Goal: Transaction & Acquisition: Purchase product/service

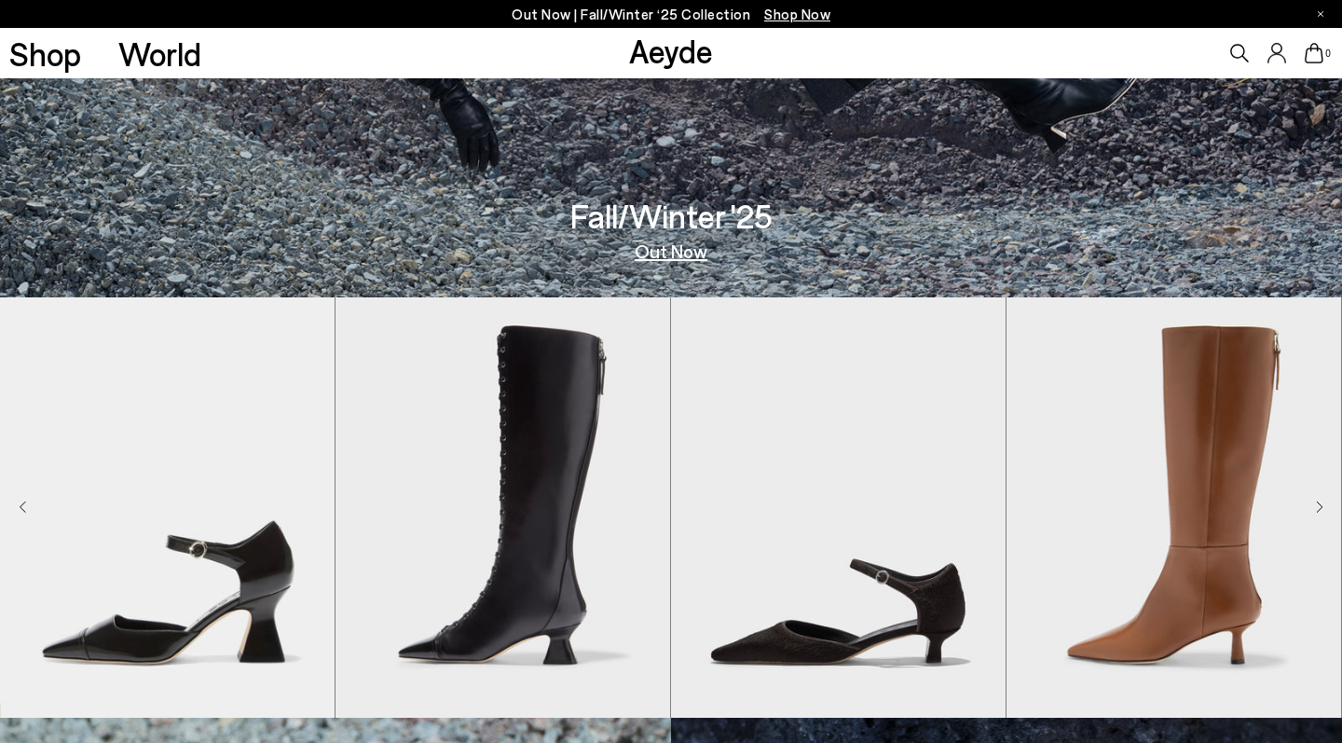
scroll to position [448, 0]
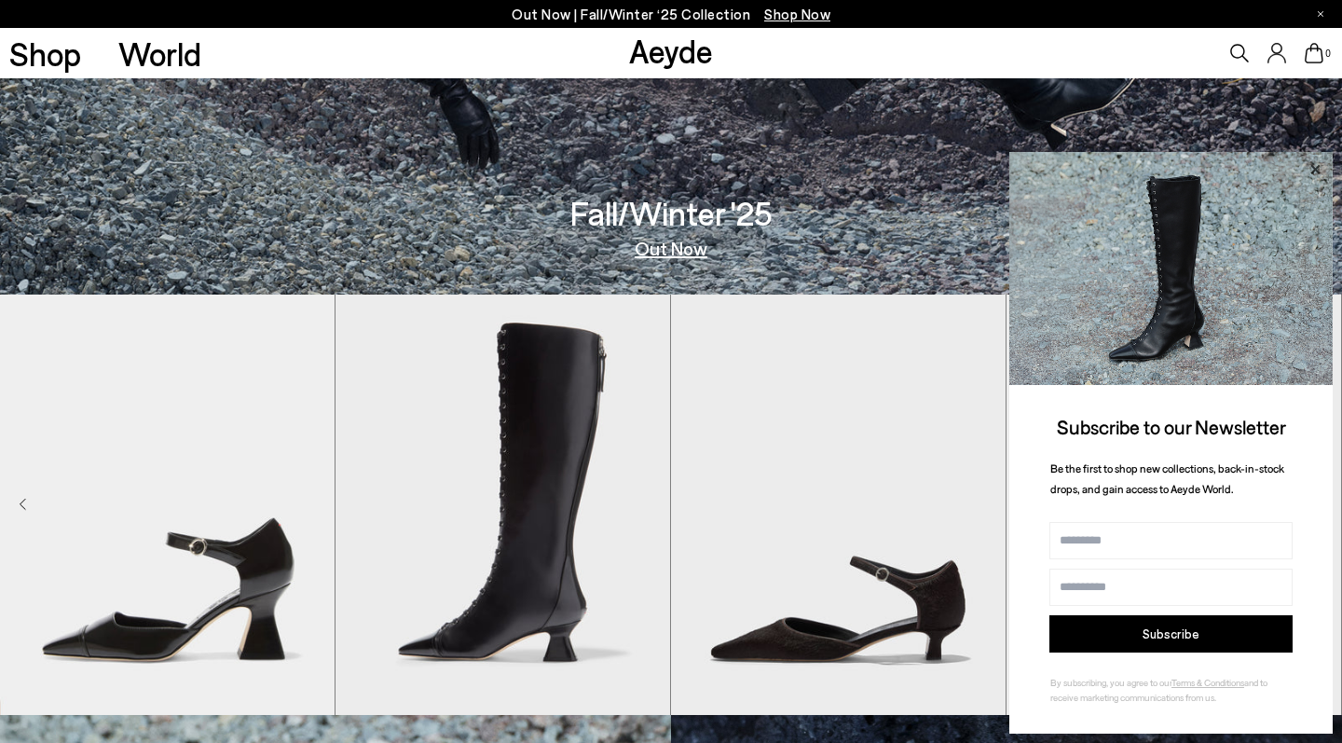
click at [1310, 165] on icon at bounding box center [1315, 169] width 24 height 24
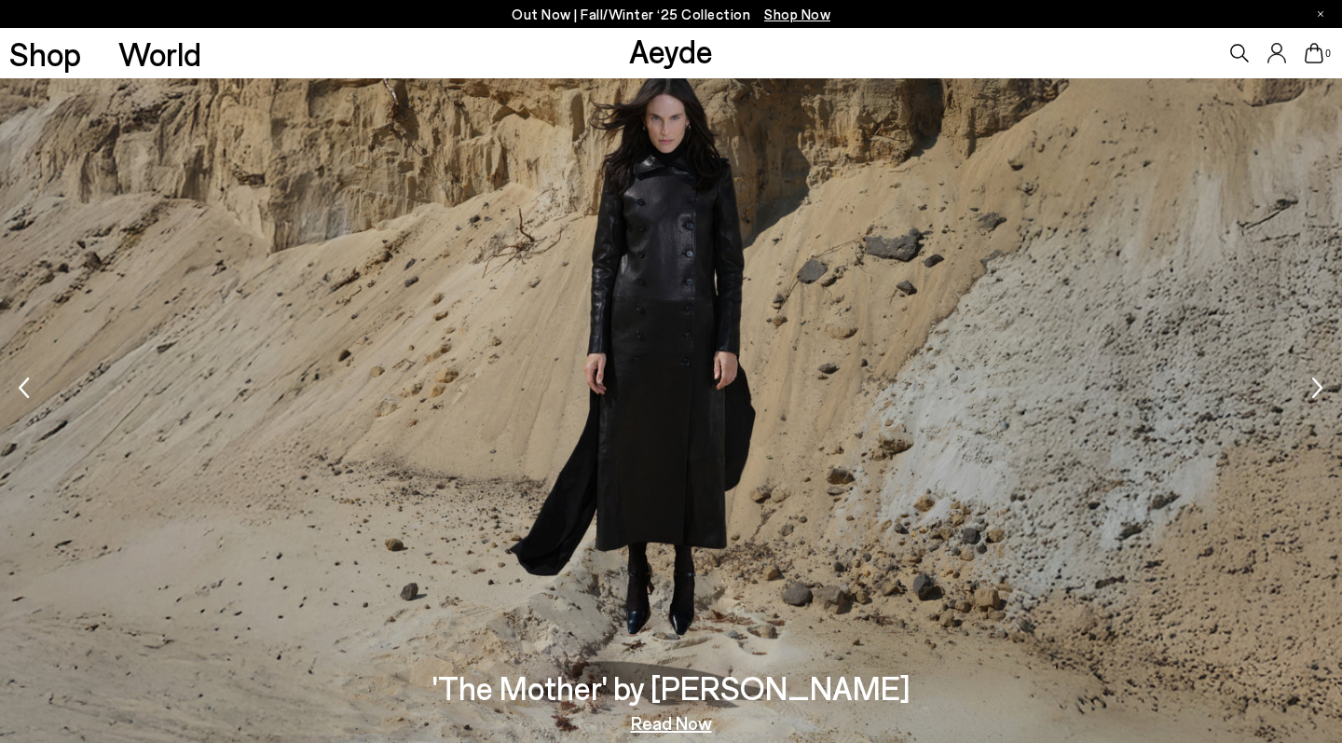
scroll to position [2626, 0]
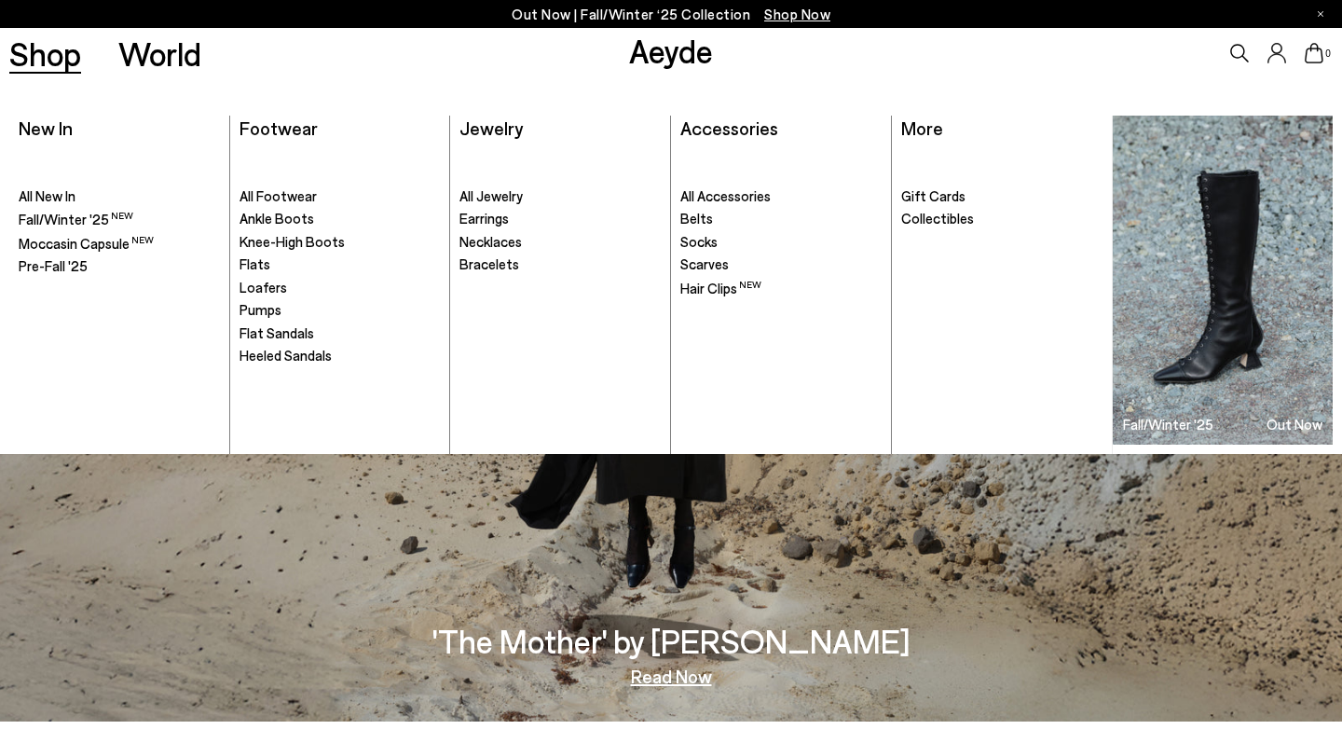
click at [63, 61] on link "Shop" at bounding box center [45, 53] width 72 height 33
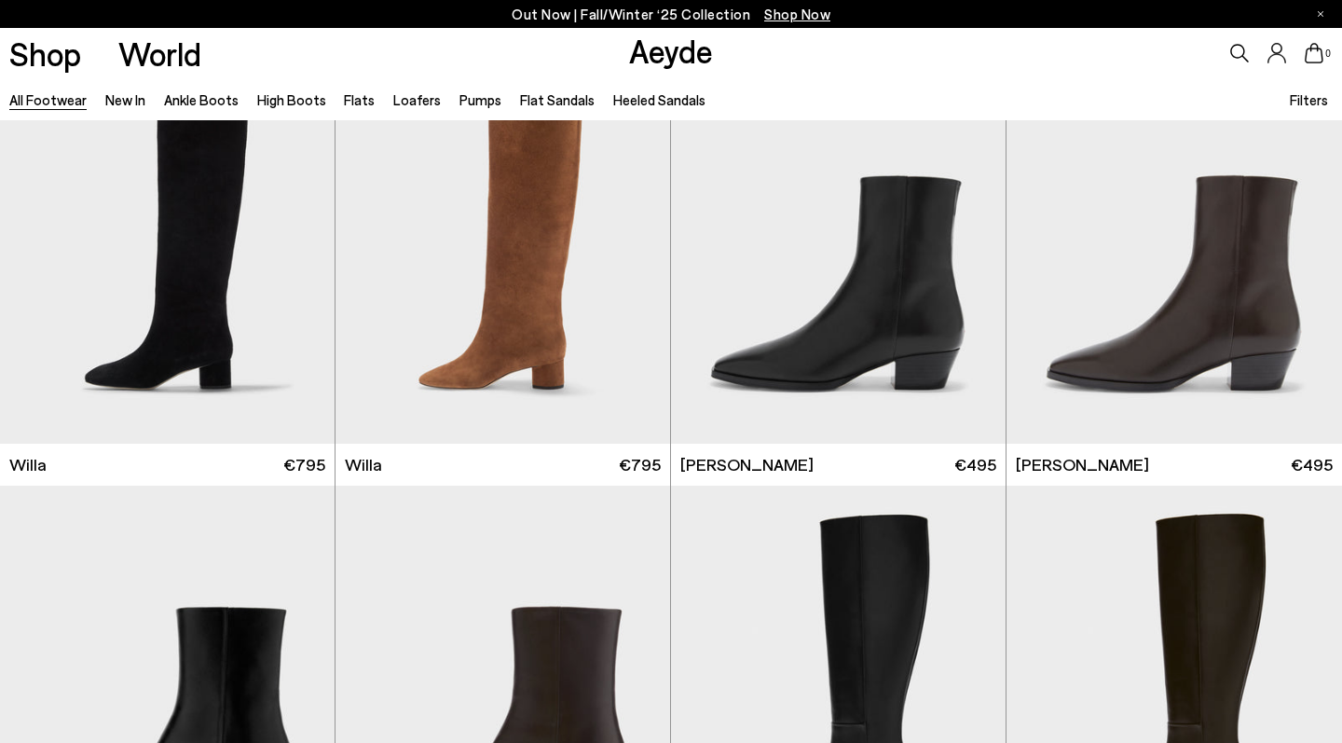
scroll to position [1023, 0]
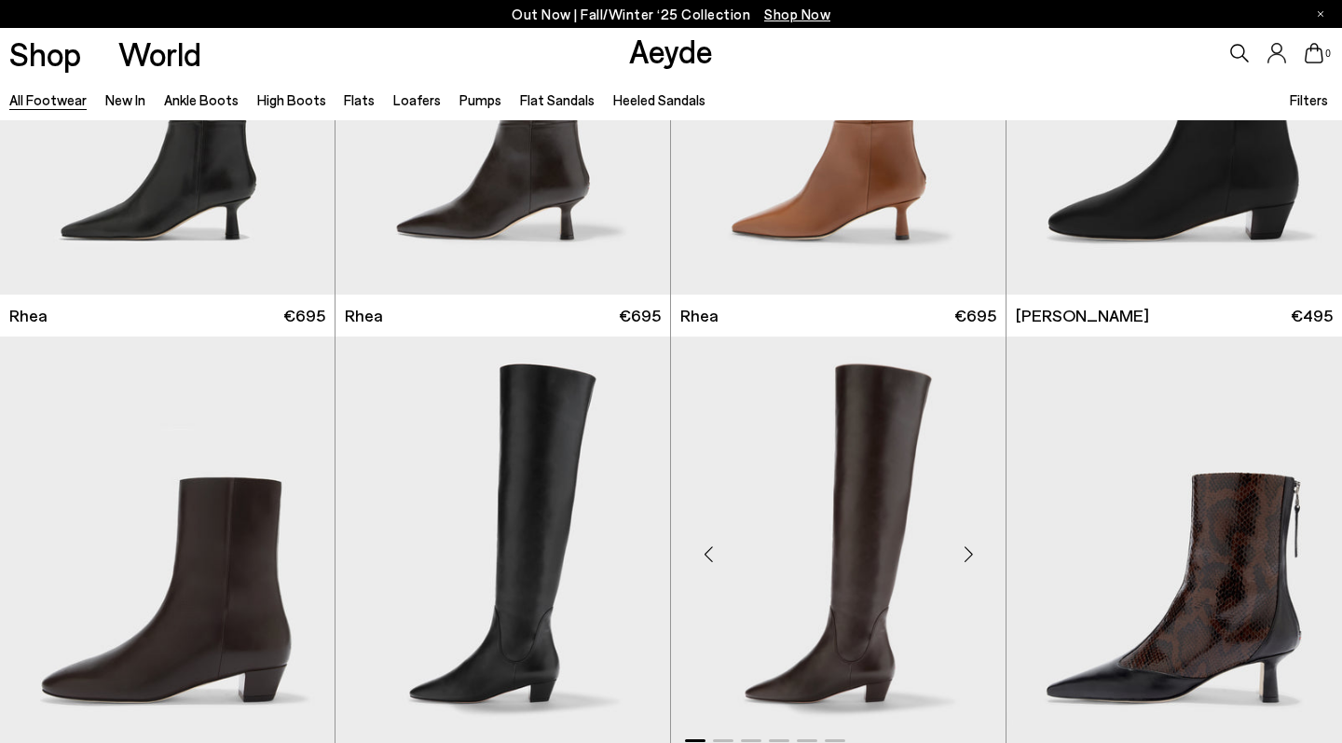
scroll to position [4284, 0]
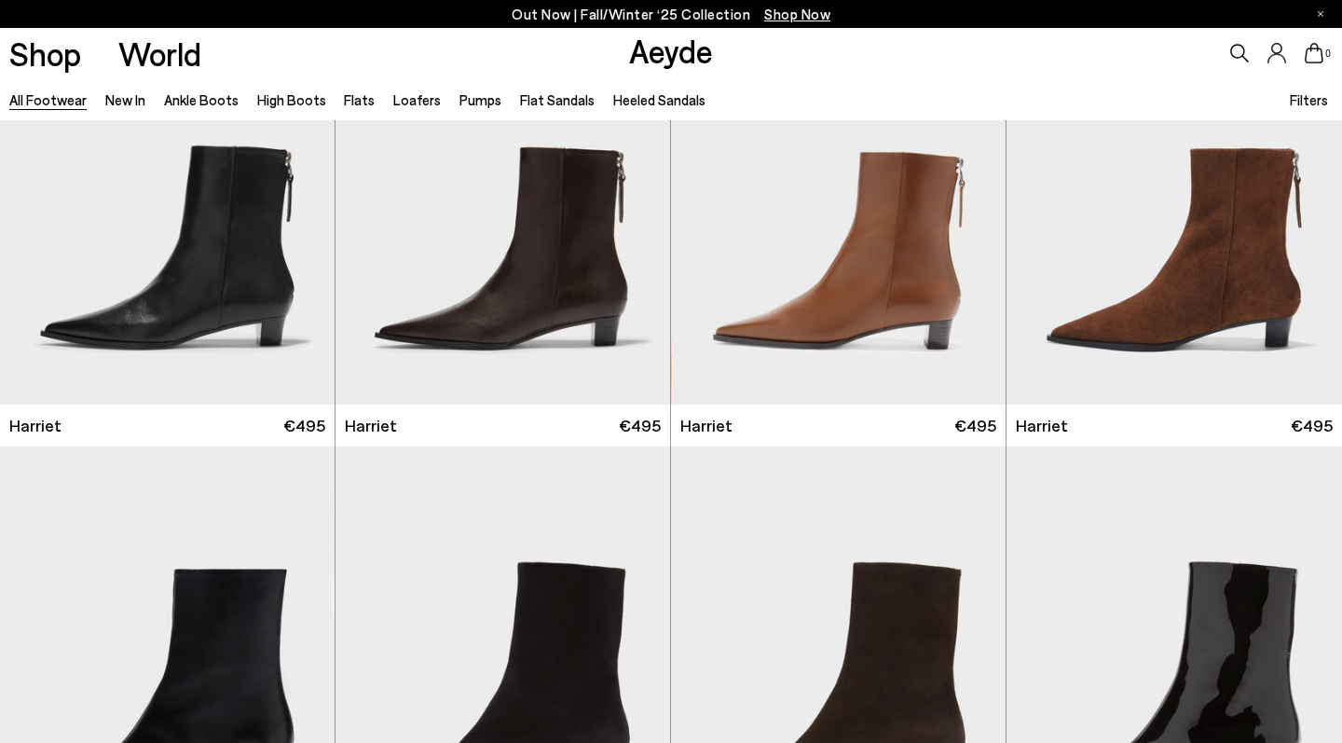
scroll to position [8316, 0]
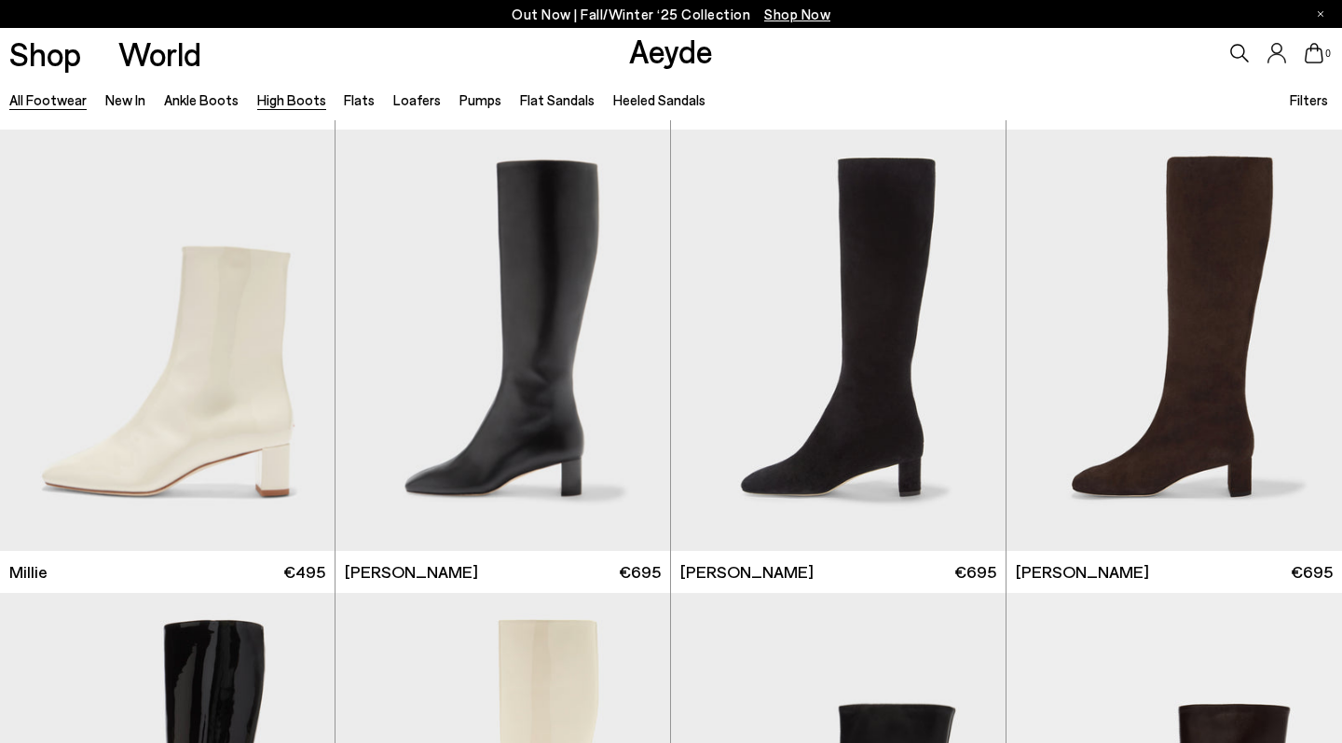
click at [283, 97] on link "High Boots" at bounding box center [291, 99] width 69 height 17
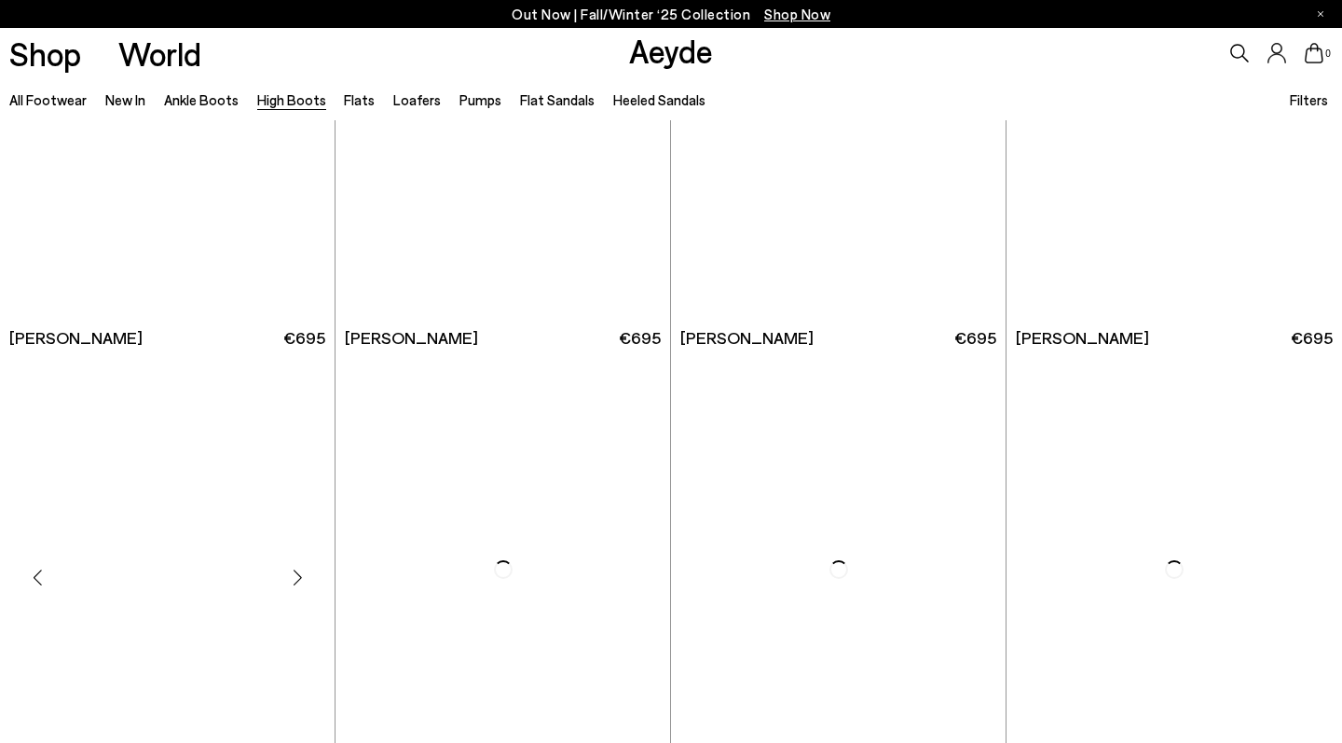
scroll to position [3233, 0]
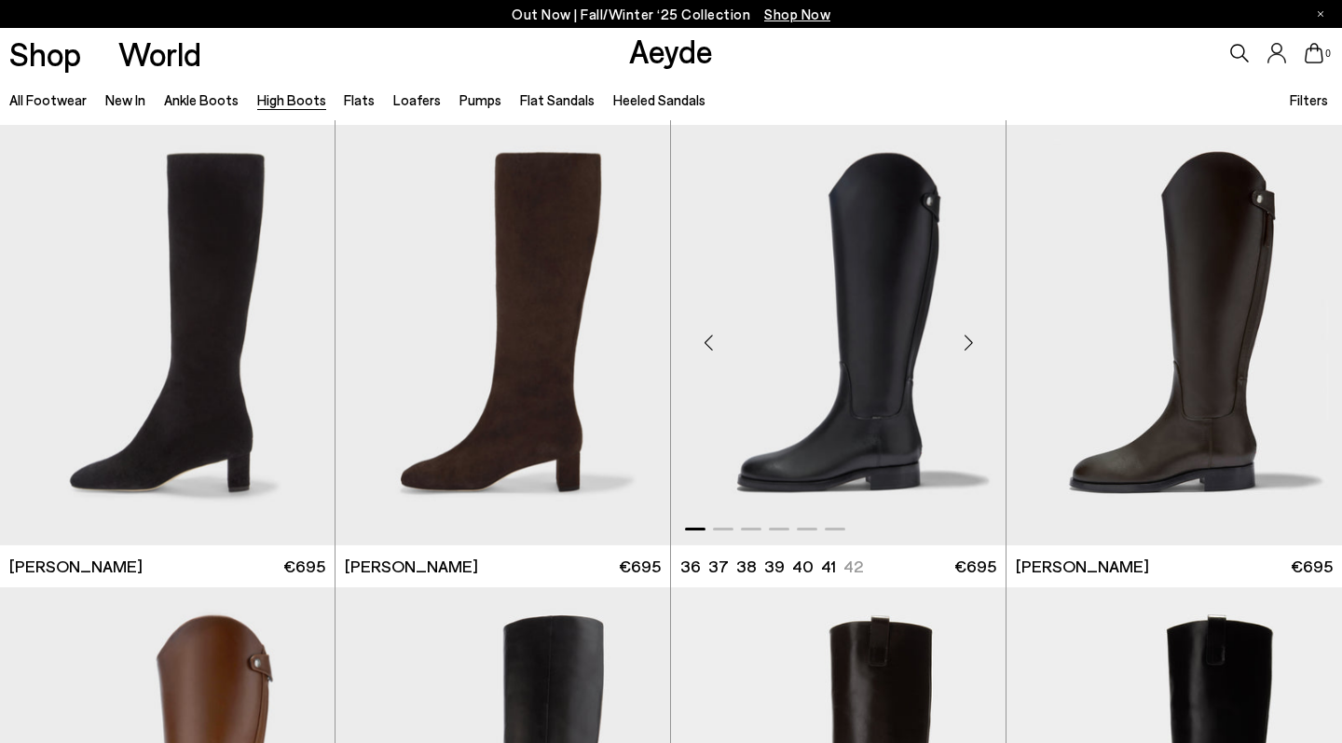
click at [965, 337] on div "Next slide" at bounding box center [968, 343] width 56 height 56
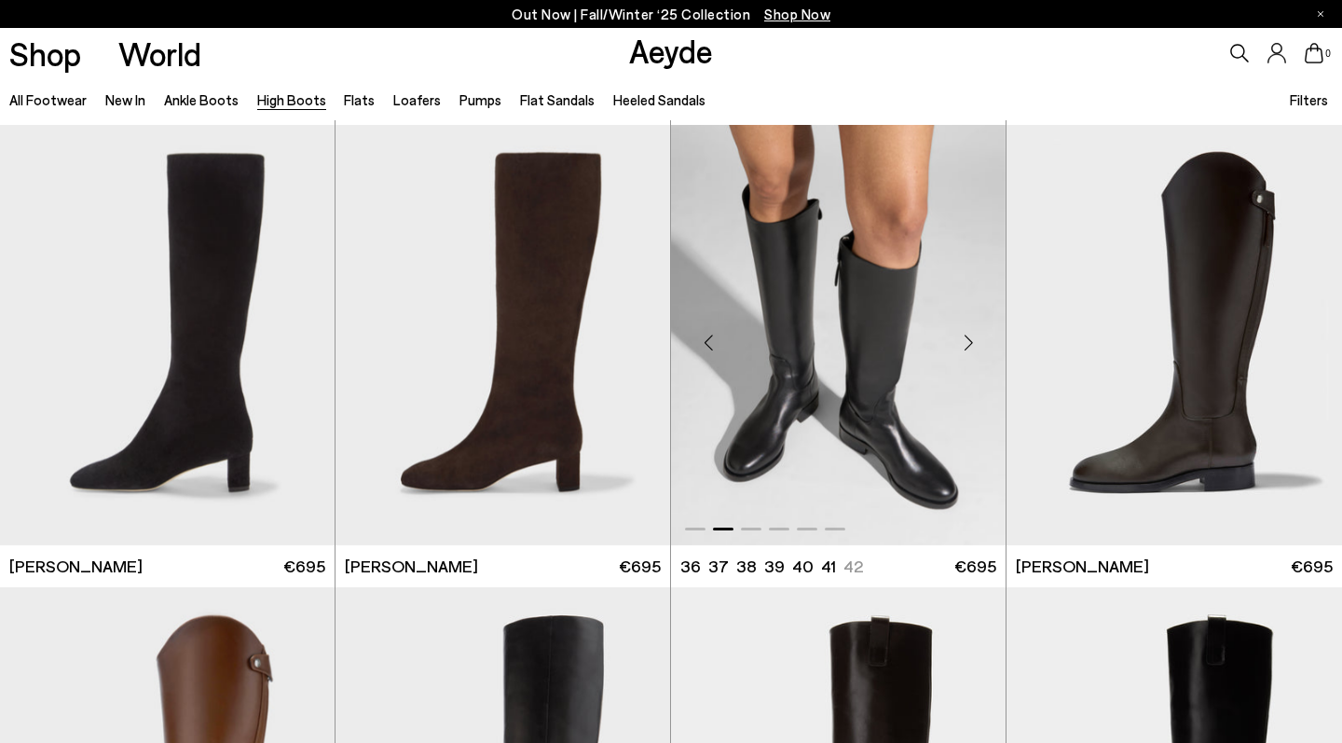
click at [965, 338] on div "Next slide" at bounding box center [968, 343] width 56 height 56
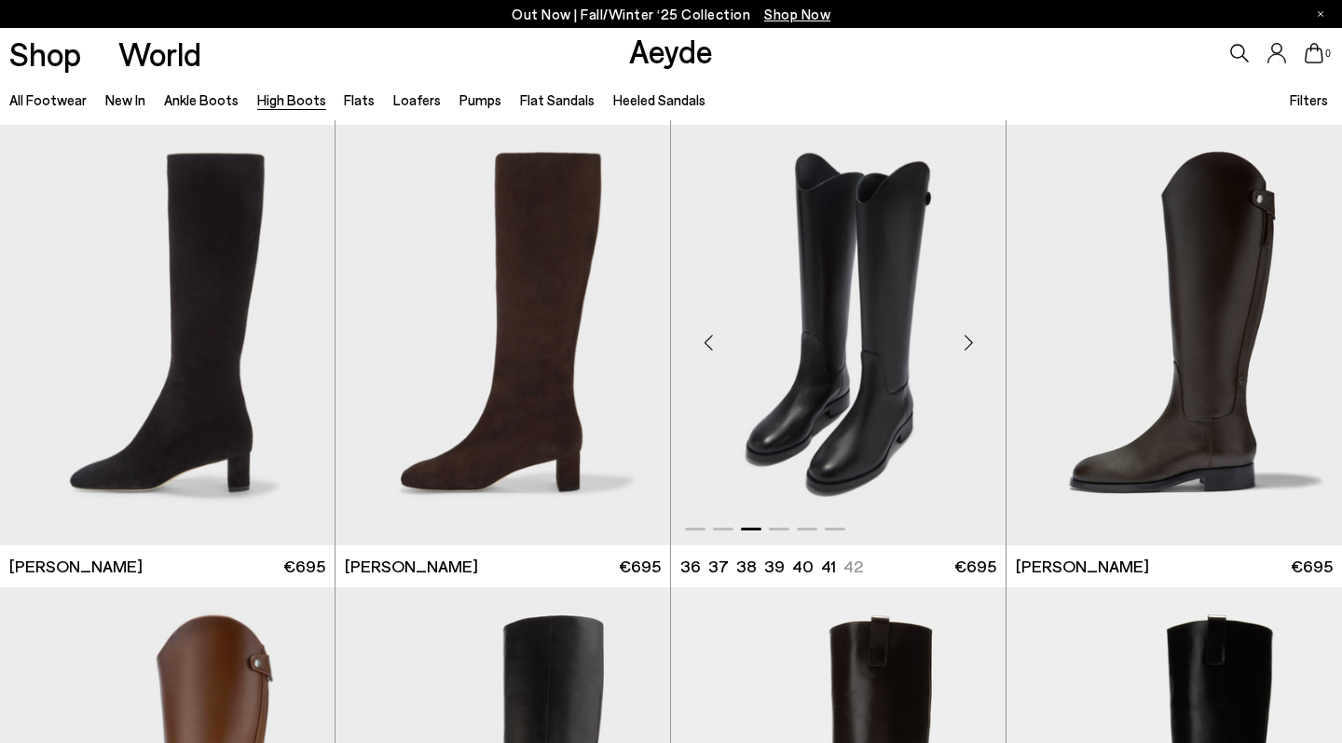
click at [965, 338] on div "Next slide" at bounding box center [968, 343] width 56 height 56
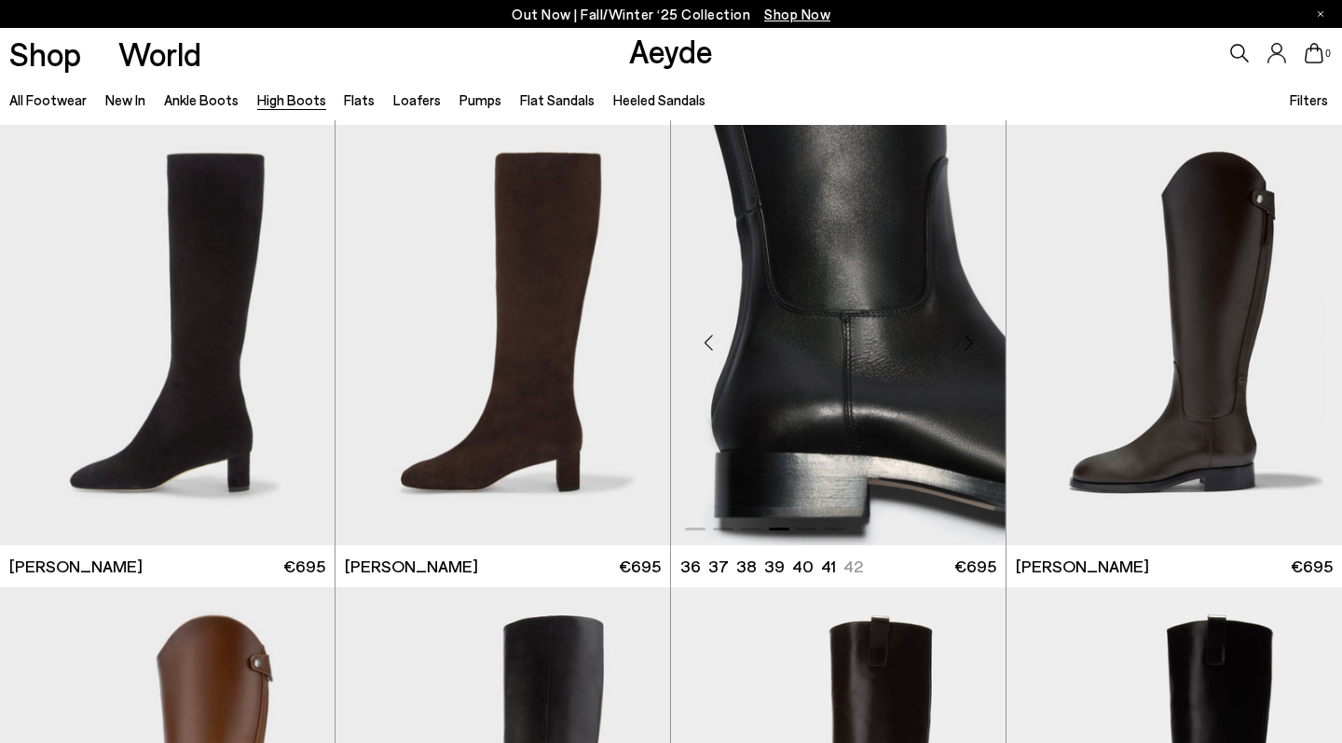
click at [884, 353] on img "4 / 6" at bounding box center [838, 335] width 335 height 420
